Goal: Task Accomplishment & Management: Use online tool/utility

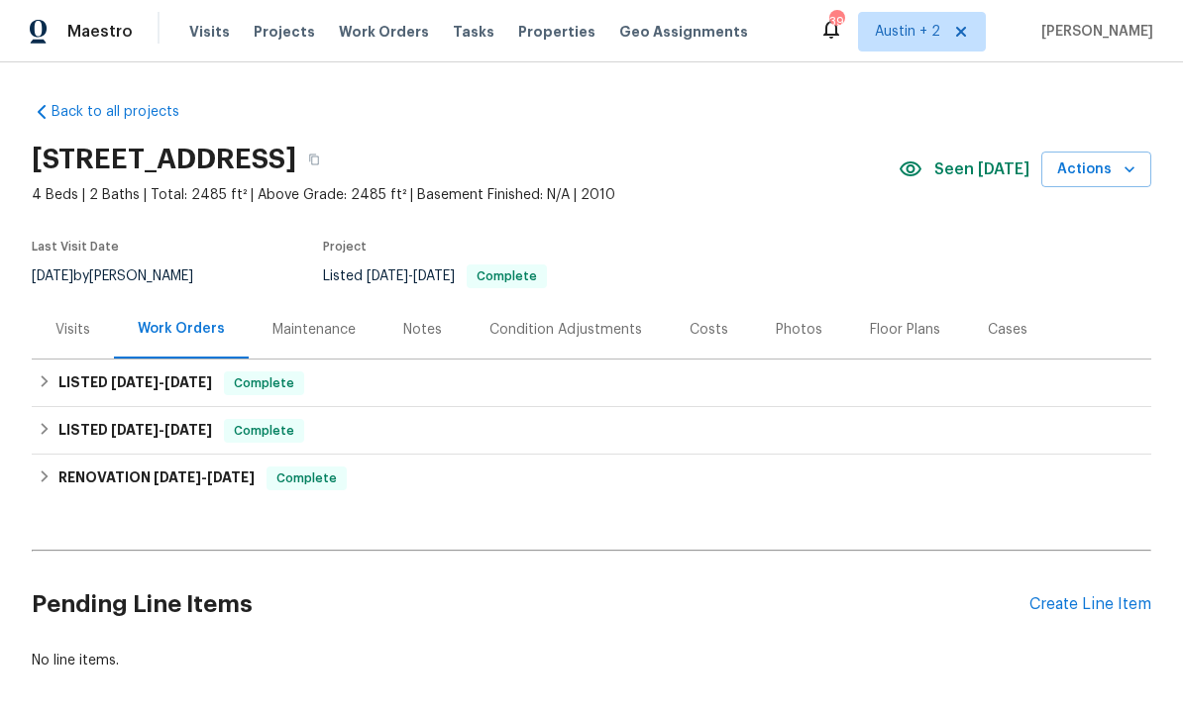
click at [467, 27] on span "Tasks" at bounding box center [474, 32] width 42 height 14
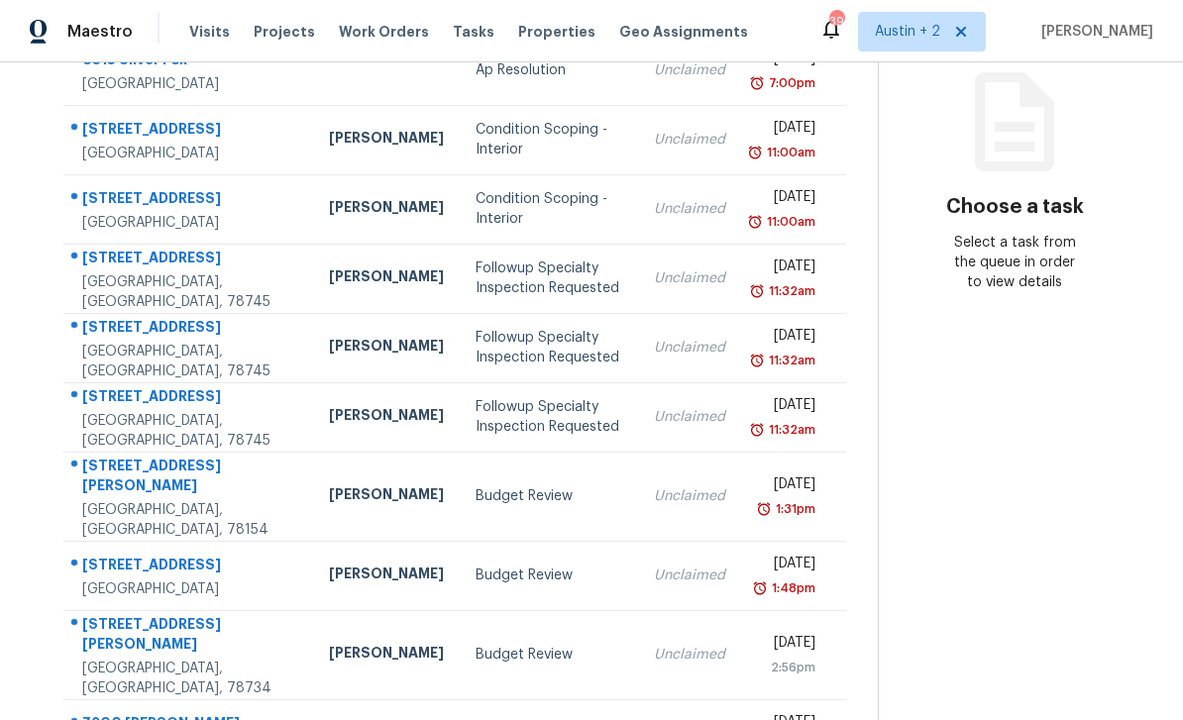
scroll to position [249, 0]
click at [233, 495] on td "16227 Ike Ln Selma, TX, 78154" at bounding box center [188, 497] width 250 height 89
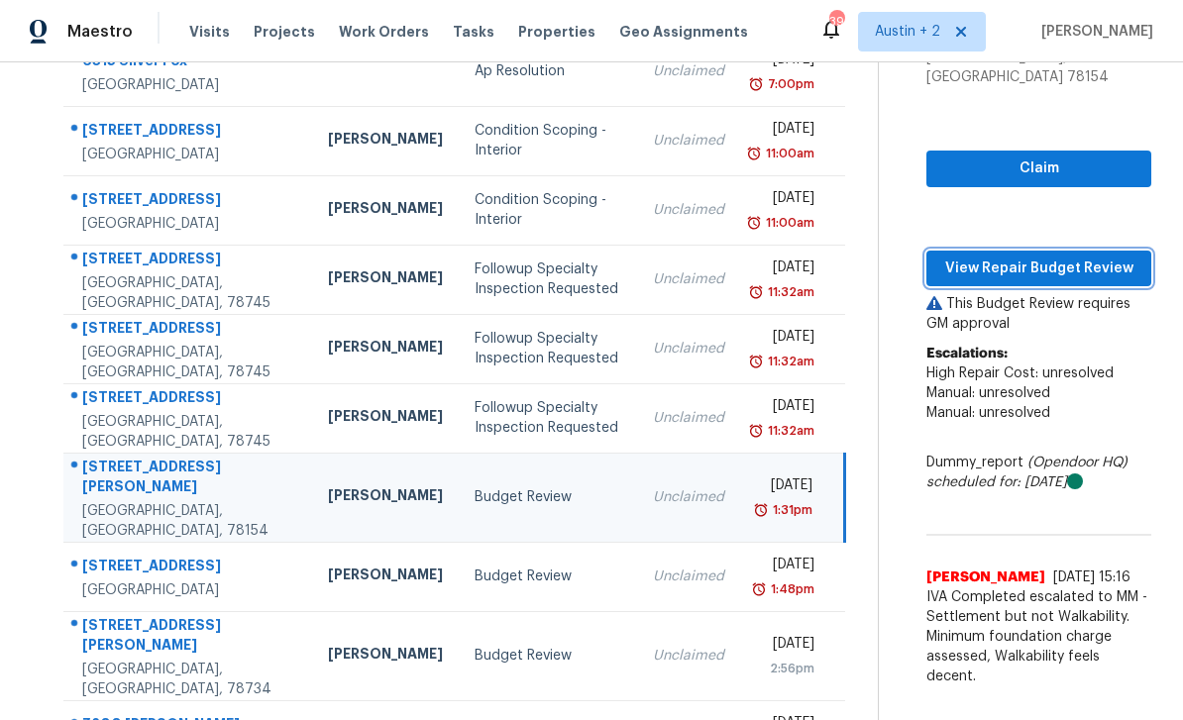
click at [1081, 257] on span "View Repair Budget Review" at bounding box center [1038, 269] width 193 height 25
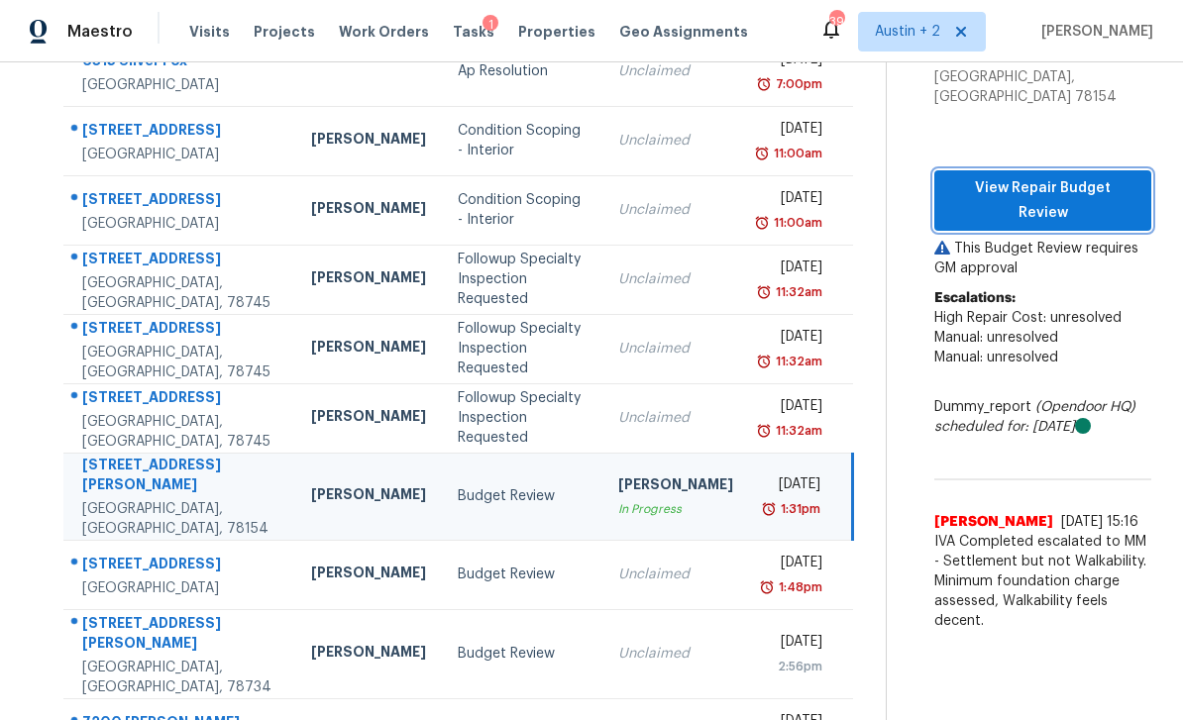
click at [1070, 176] on span "View Repair Budget Review" at bounding box center [1042, 200] width 185 height 49
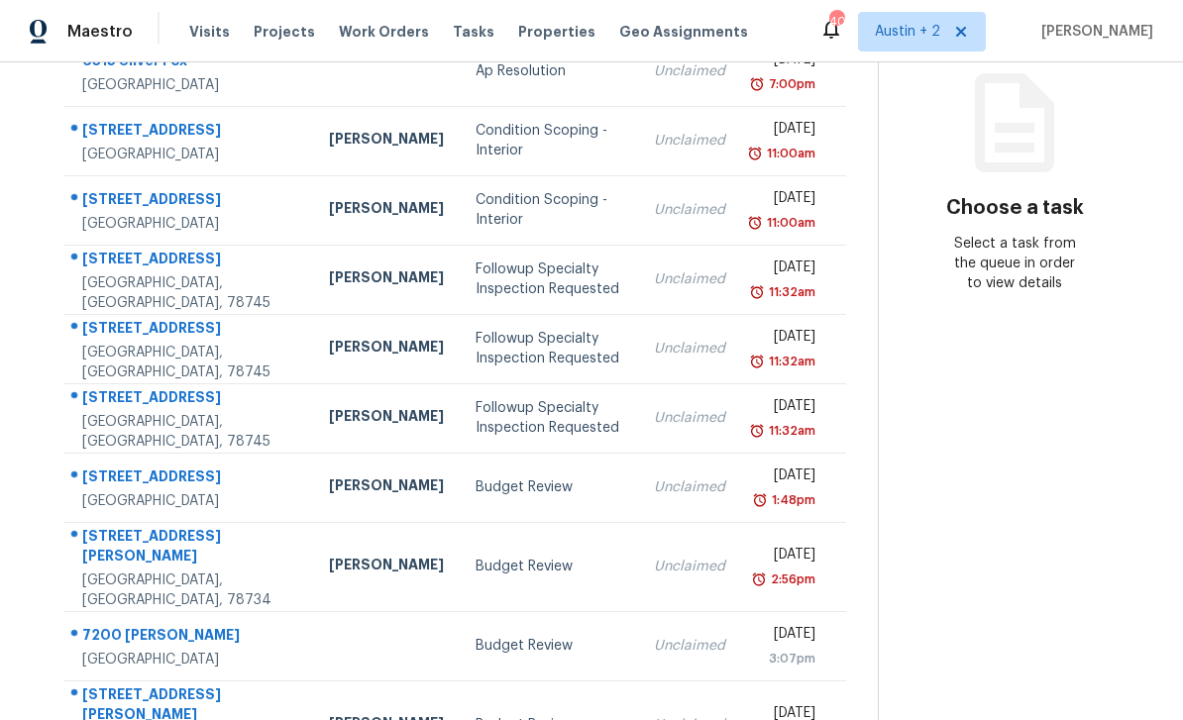
scroll to position [63, 0]
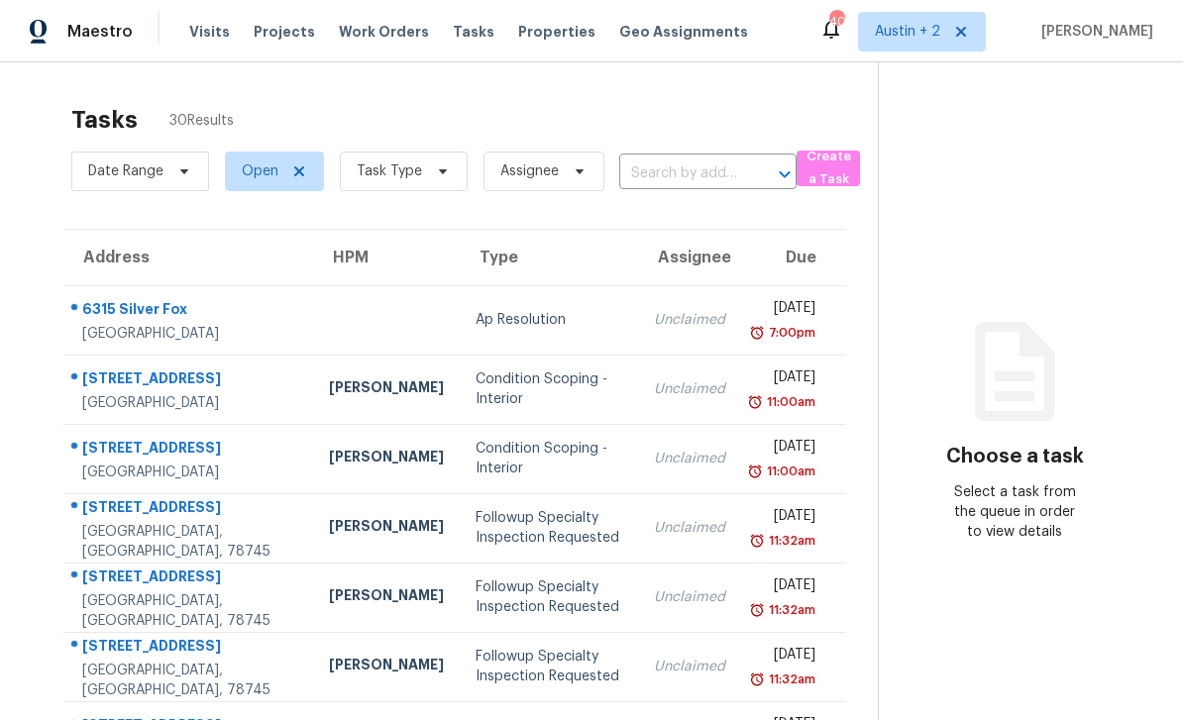
scroll to position [0, 0]
click at [516, 508] on div "Followup Specialty Inspection Requested" at bounding box center [548, 528] width 147 height 40
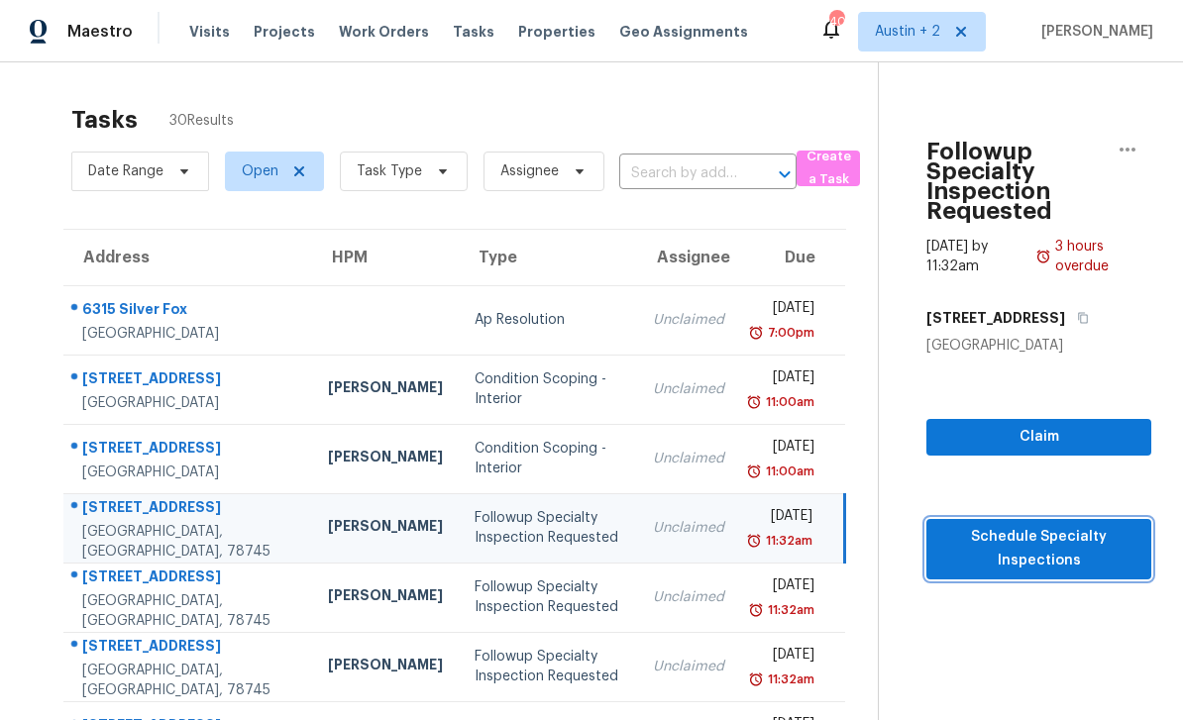
click at [825, 525] on span "Schedule Specialty Inspections" at bounding box center [1038, 549] width 193 height 49
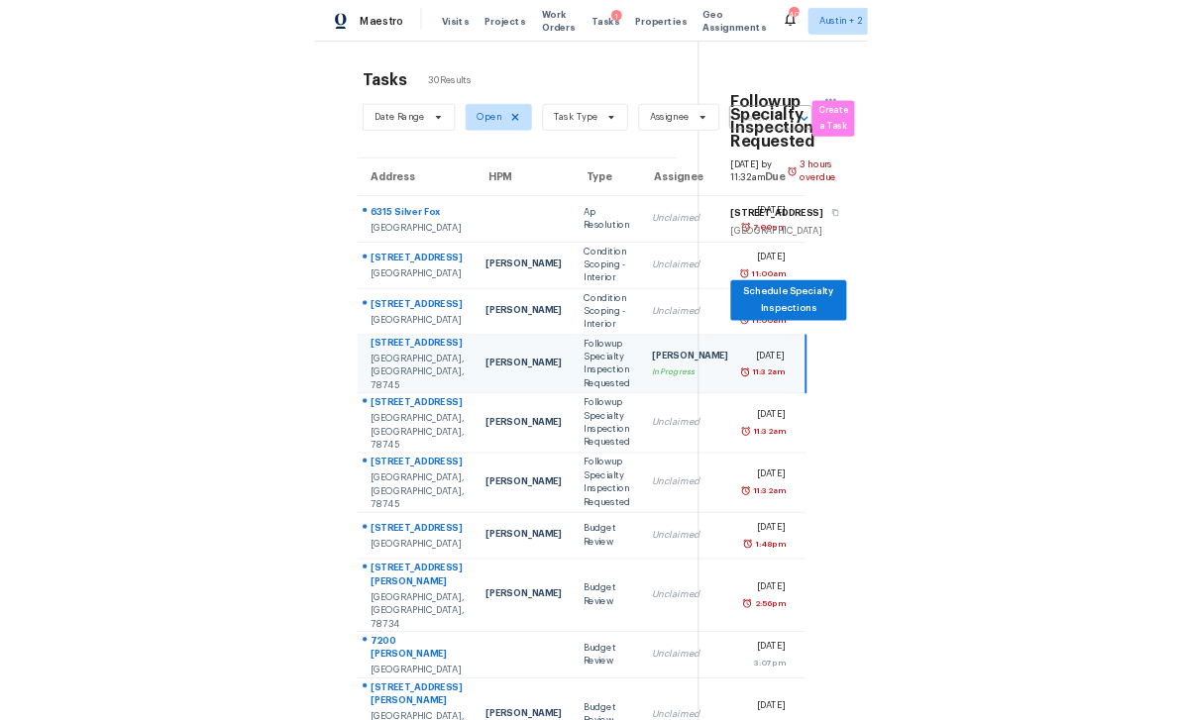
scroll to position [63, 0]
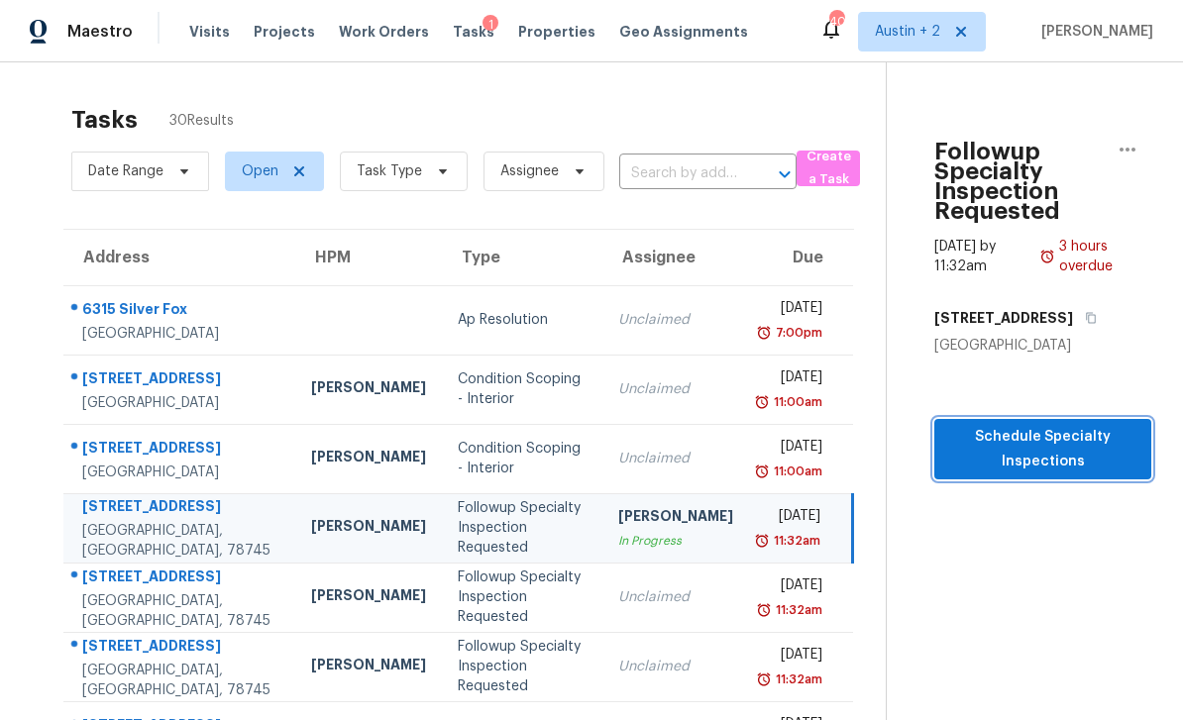
click at [825, 425] on span "Schedule Specialty Inspections" at bounding box center [1042, 449] width 185 height 49
